Goal: Task Accomplishment & Management: Complete application form

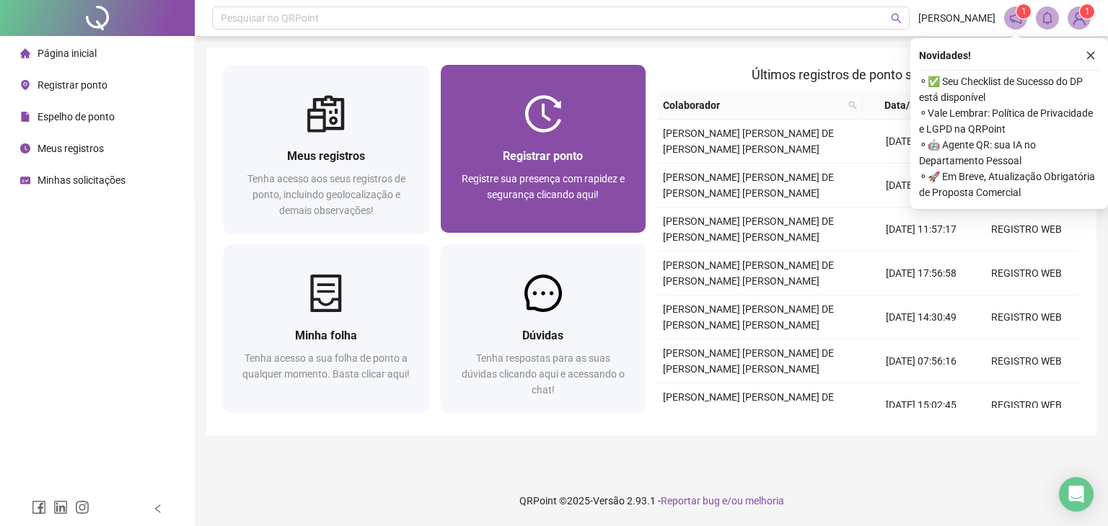
click at [493, 214] on div "Registre sua presença com rapidez e segurança clicando aqui!" at bounding box center [543, 195] width 171 height 48
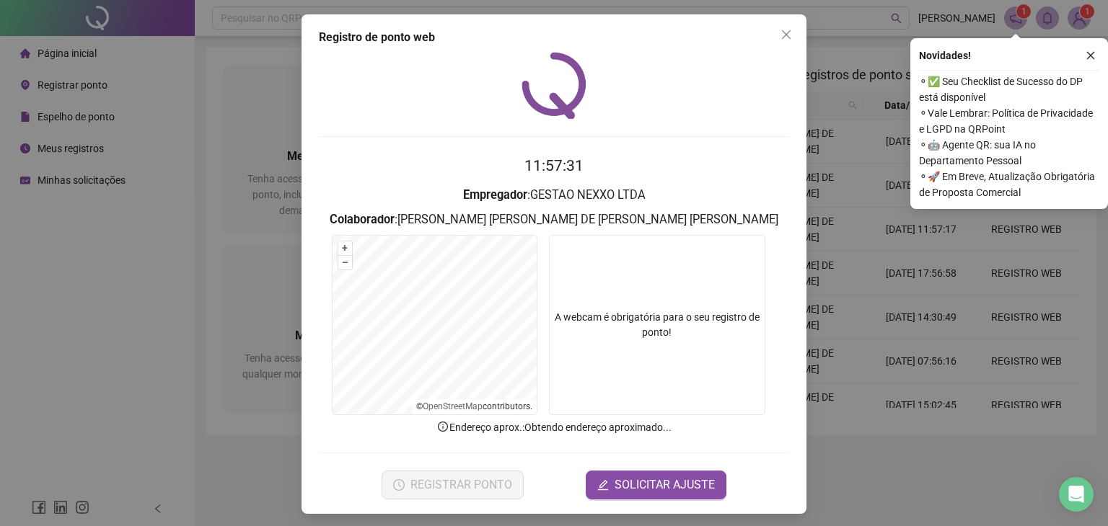
click at [1086, 57] on icon "close" at bounding box center [1090, 55] width 10 height 10
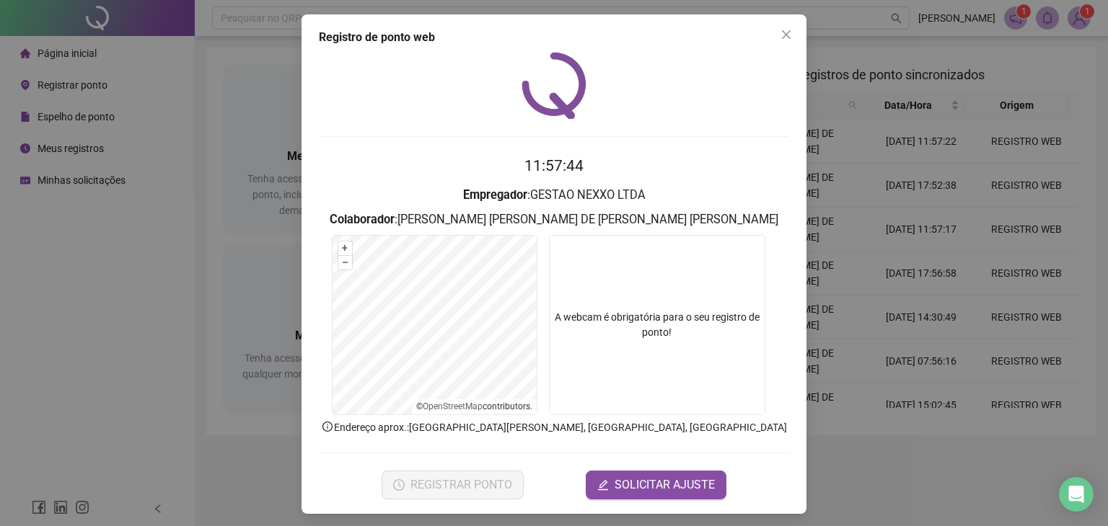
scroll to position [4, 0]
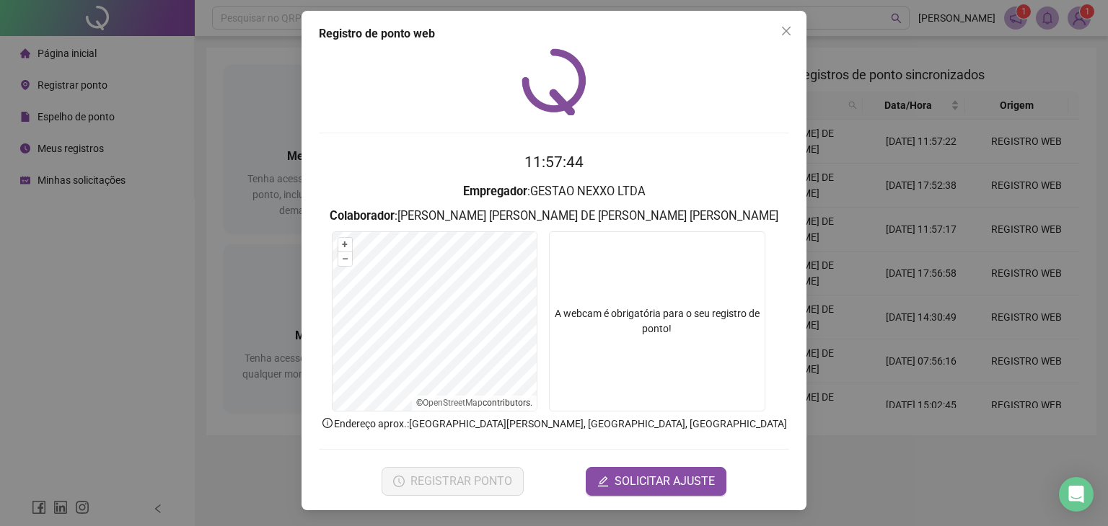
click at [780, 27] on icon "close" at bounding box center [786, 31] width 12 height 12
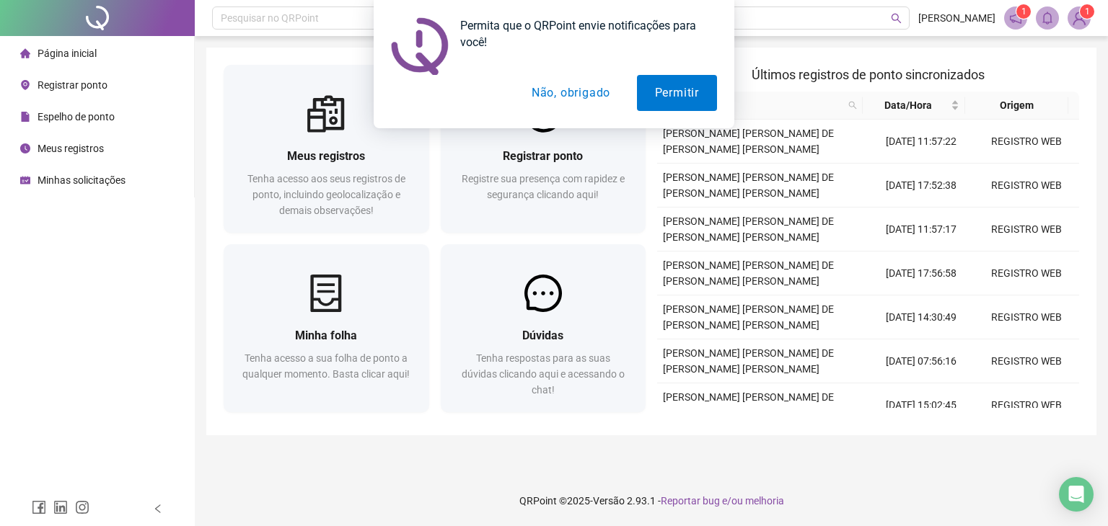
click at [584, 92] on button "Não, obrigado" at bounding box center [570, 93] width 115 height 36
click at [565, 131] on div at bounding box center [543, 113] width 205 height 37
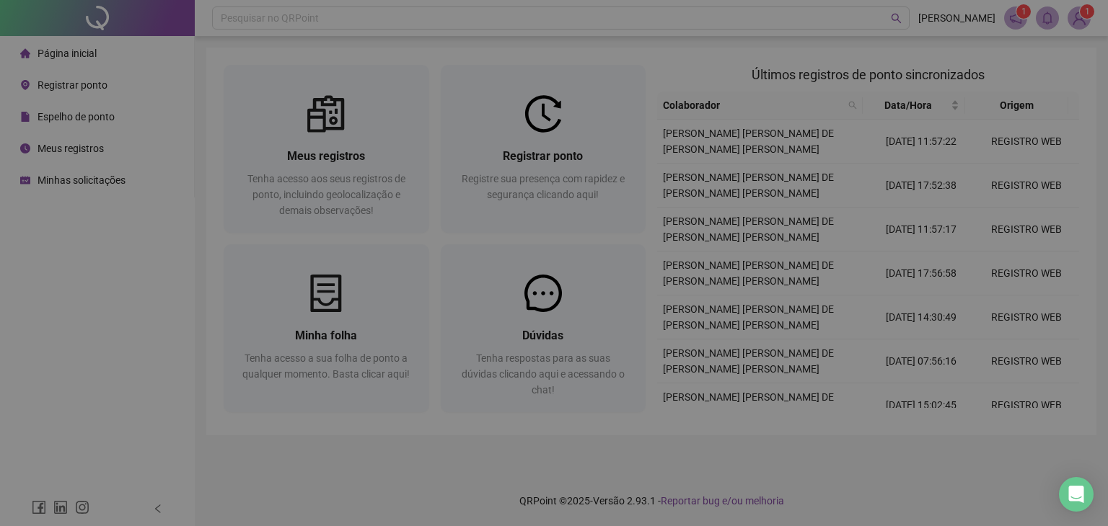
click at [571, 164] on time "12:05:37" at bounding box center [553, 165] width 59 height 17
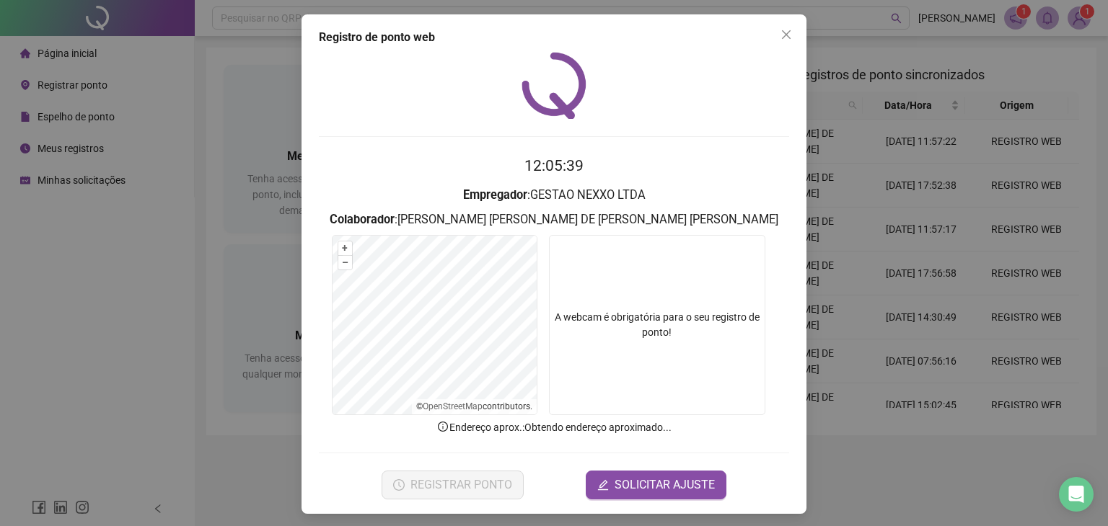
click at [664, 283] on video at bounding box center [657, 325] width 216 height 180
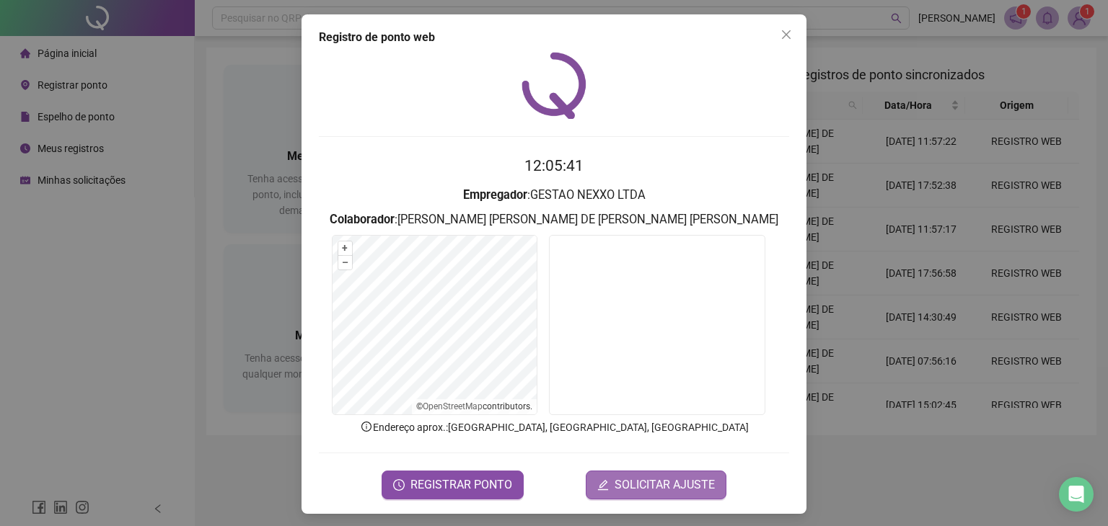
click at [626, 491] on span "SOLICITAR AJUSTE" at bounding box center [664, 485] width 100 height 17
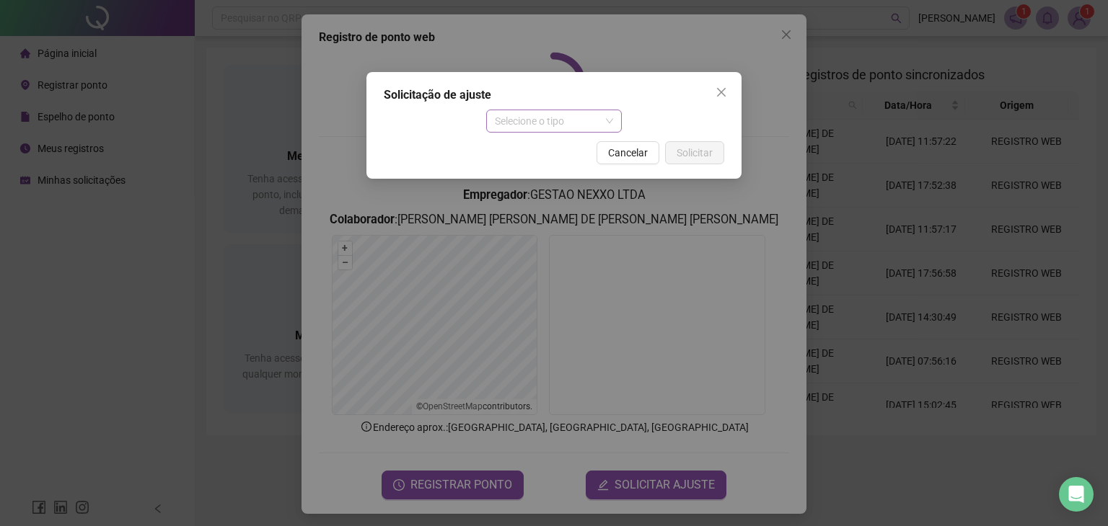
click at [592, 114] on span "Selecione o tipo" at bounding box center [554, 121] width 119 height 22
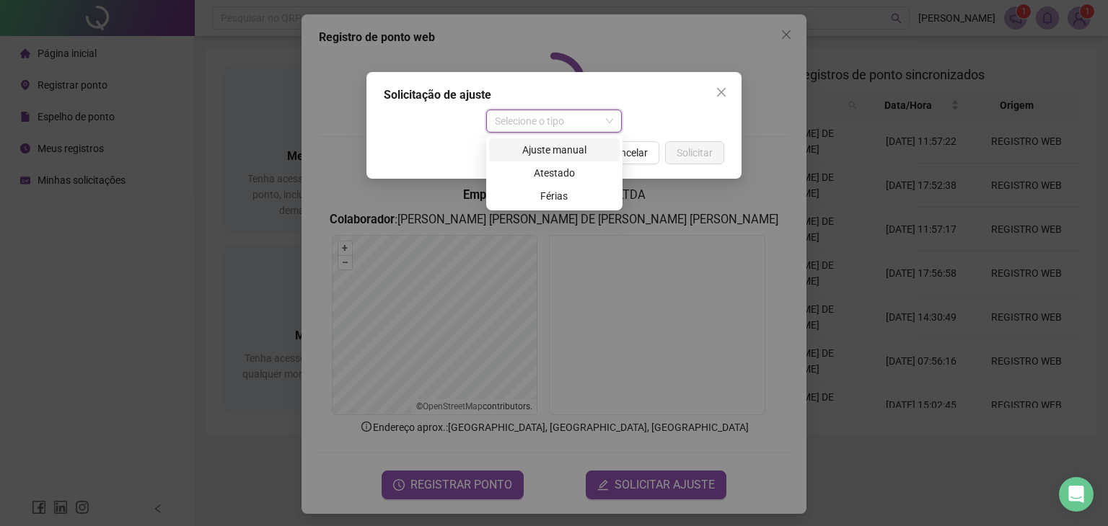
click at [552, 151] on div "Ajuste manual" at bounding box center [554, 150] width 113 height 16
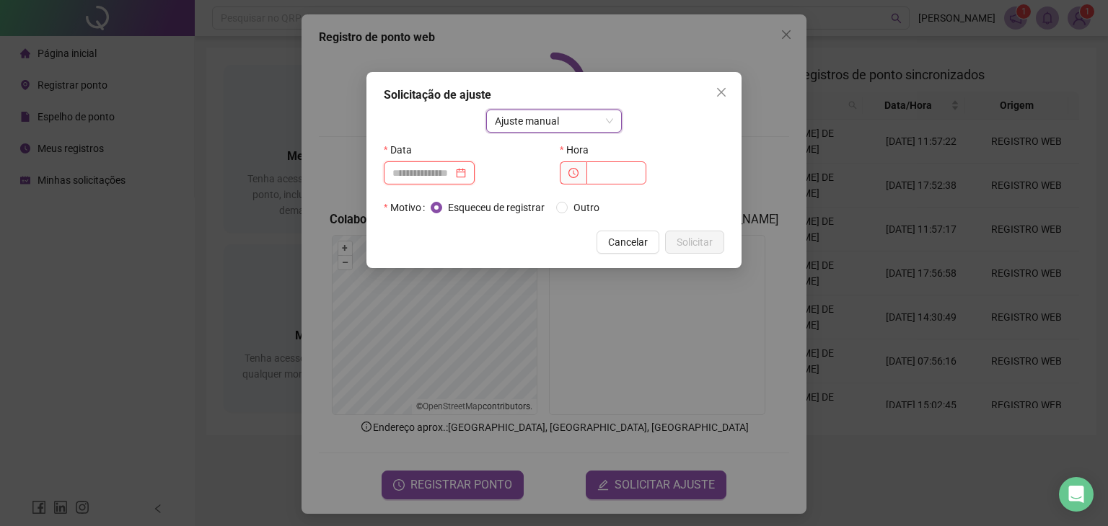
click at [404, 166] on input at bounding box center [422, 173] width 61 height 16
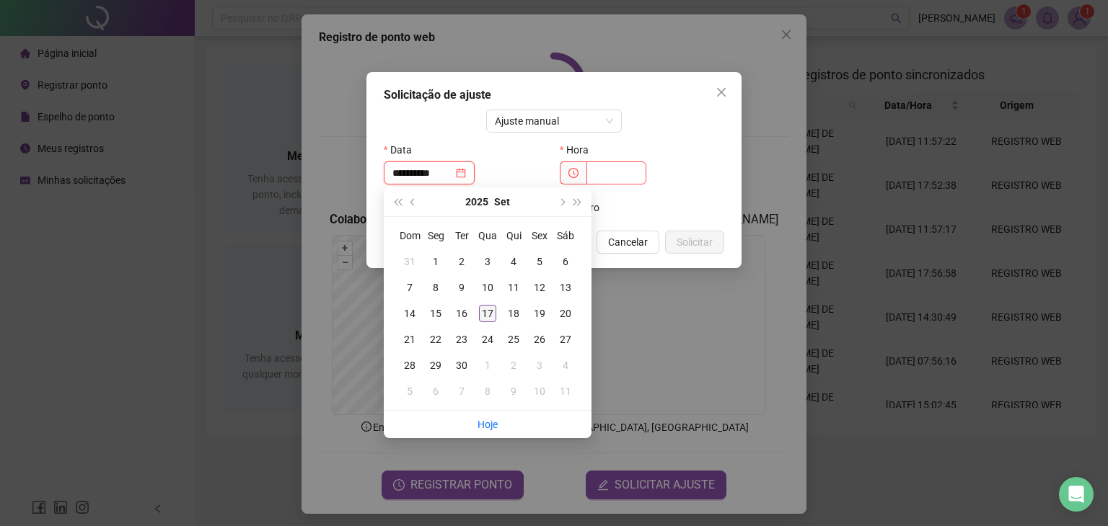
type input "**********"
drag, startPoint x: 482, startPoint y: 312, endPoint x: 542, endPoint y: 190, distance: 136.1
click at [482, 309] on div "17" at bounding box center [487, 313] width 17 height 17
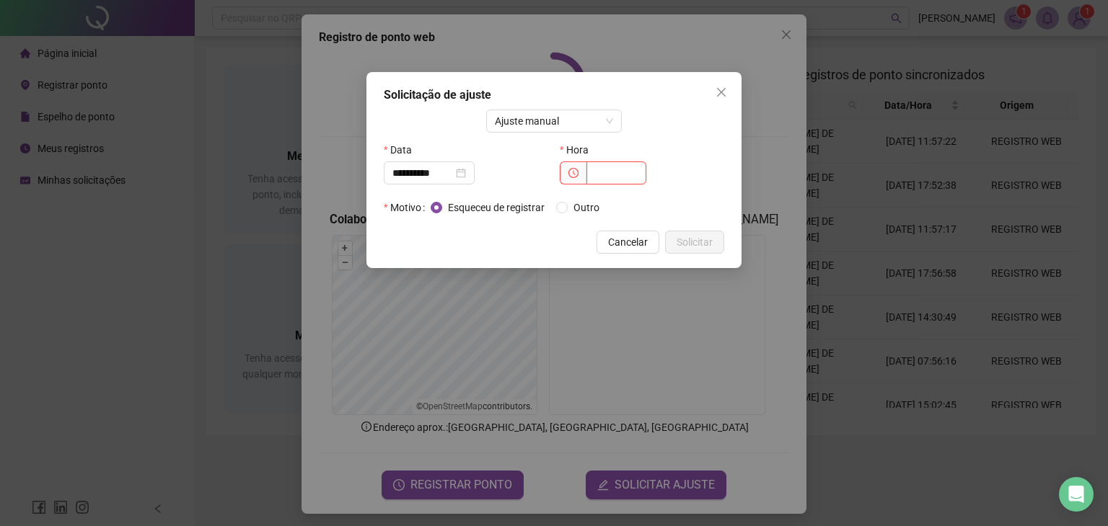
click at [634, 171] on input "text" at bounding box center [616, 173] width 60 height 23
click at [608, 159] on div "Hora" at bounding box center [642, 149] width 164 height 23
click at [603, 174] on input "text" at bounding box center [616, 173] width 60 height 23
click at [623, 172] on input "text" at bounding box center [616, 173] width 60 height 23
type input "*****"
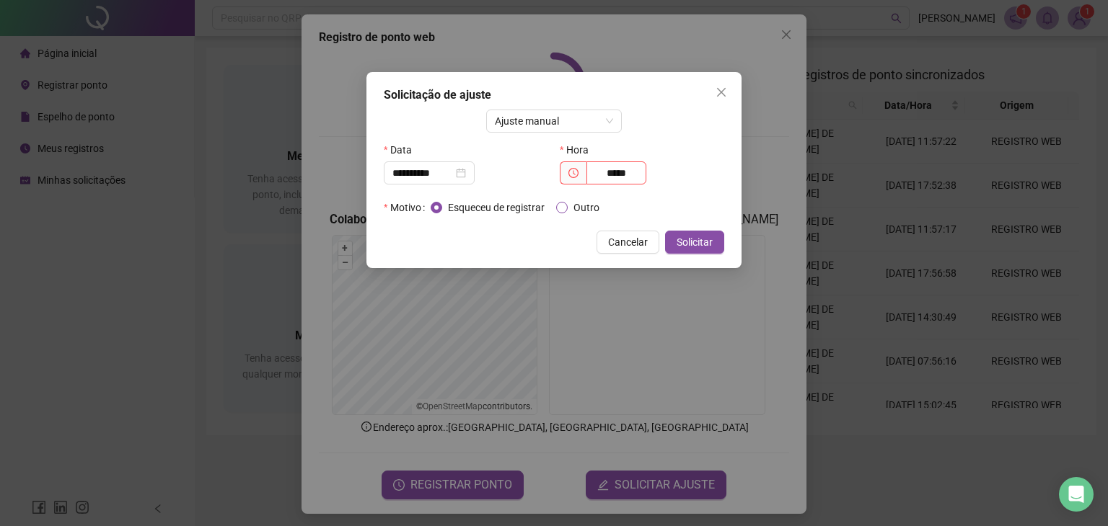
click at [567, 202] on label "Outro" at bounding box center [580, 208] width 49 height 16
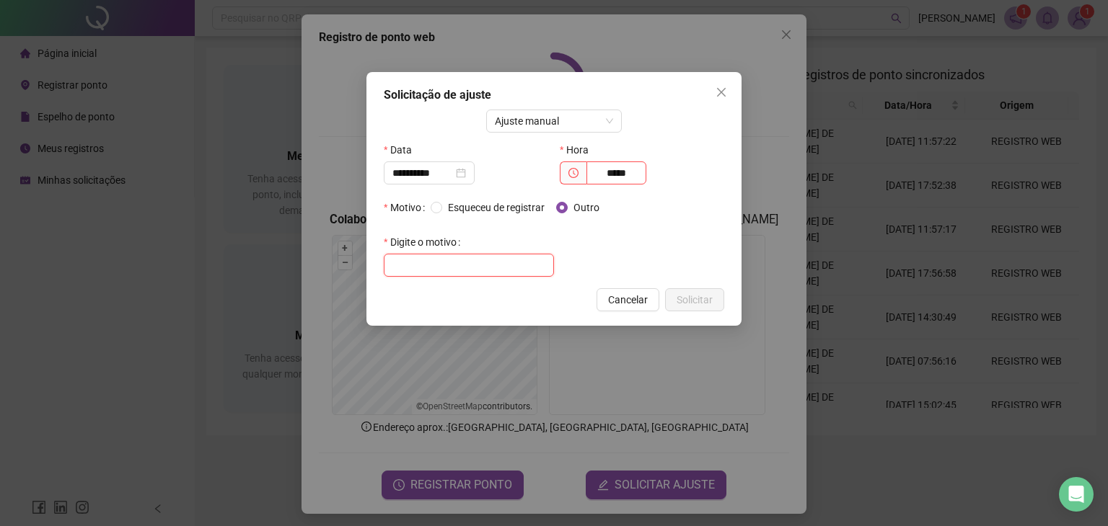
click at [520, 272] on input "text" at bounding box center [469, 265] width 170 height 23
click at [410, 264] on input "**********" at bounding box center [469, 265] width 170 height 23
type input "**********"
click at [695, 280] on div "**********" at bounding box center [553, 199] width 375 height 254
click at [687, 306] on span "Solicitar" at bounding box center [694, 300] width 36 height 16
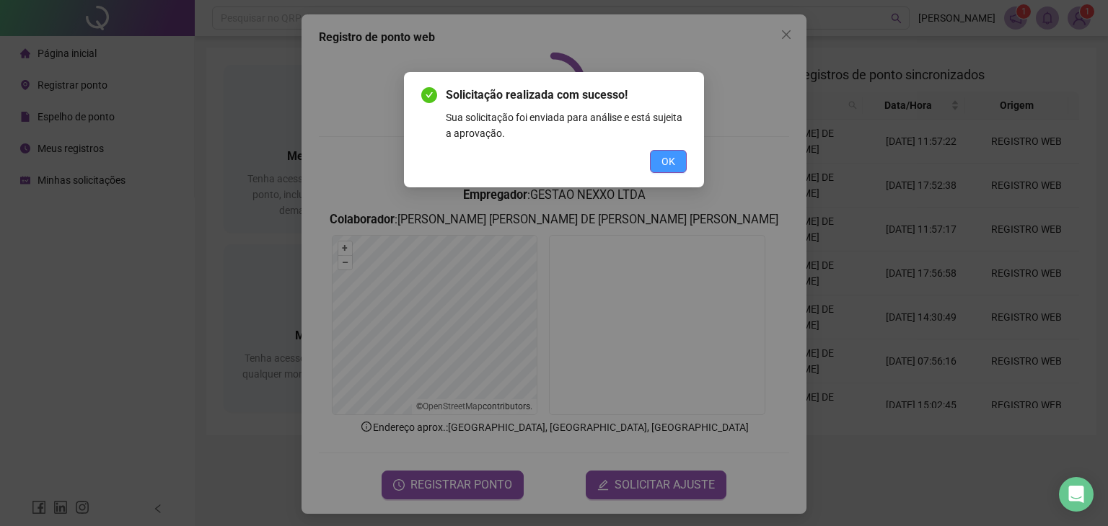
click at [671, 162] on span "OK" at bounding box center [668, 162] width 14 height 16
